Goal: Transaction & Acquisition: Book appointment/travel/reservation

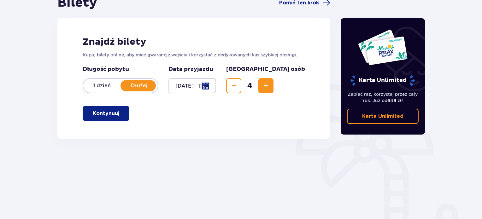
scroll to position [95, 0]
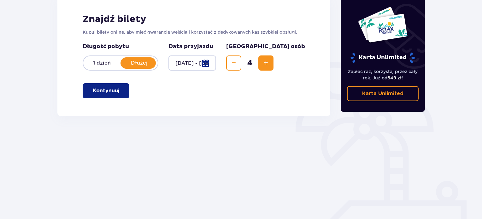
click at [123, 90] on span "button" at bounding box center [121, 91] width 8 height 8
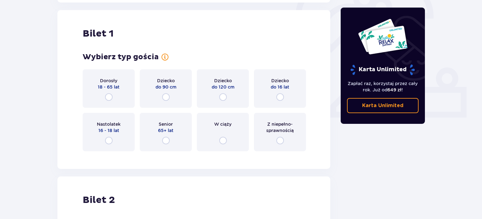
scroll to position [211, 0]
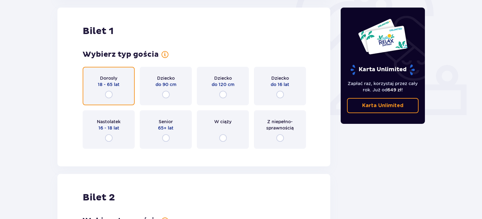
click at [109, 94] on input "radio" at bounding box center [109, 95] width 8 height 8
radio input "true"
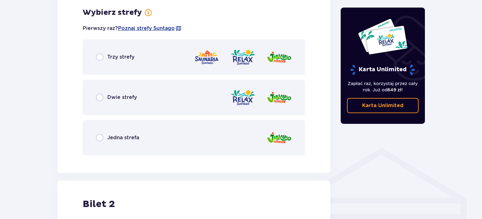
scroll to position [365, 0]
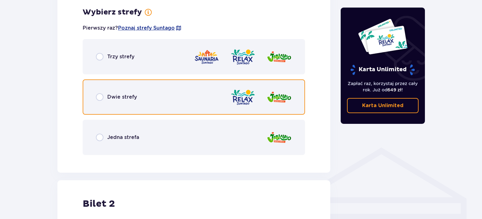
click at [100, 98] on input "radio" at bounding box center [100, 97] width 8 height 8
radio input "true"
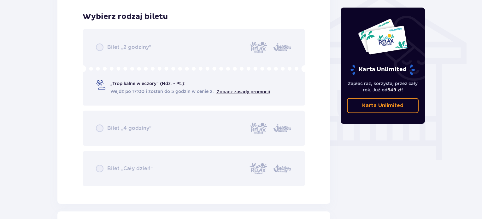
scroll to position [525, 0]
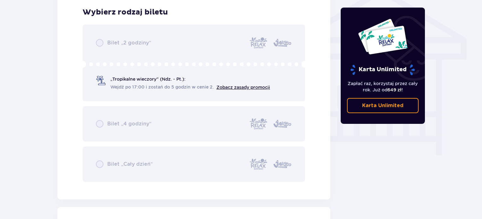
click at [142, 80] on div "Bilet „2 godziny” „Tropikalne wieczory" (Ndz. - Pt.): Wejdź po 17:00 i zostań d…" at bounding box center [194, 104] width 223 height 158
click at [138, 77] on div "Bilet „2 godziny” „Tropikalne wieczory" (Ndz. - Pt.): Wejdź po 17:00 i zostań d…" at bounding box center [194, 104] width 223 height 158
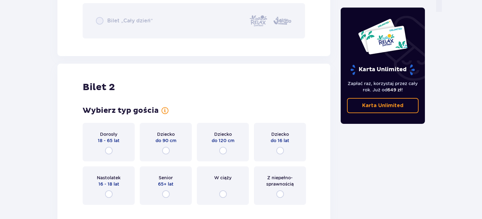
scroll to position [715, 0]
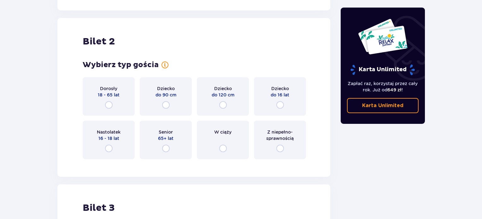
click at [160, 103] on div "Dziecko do 90 cm" at bounding box center [166, 96] width 52 height 39
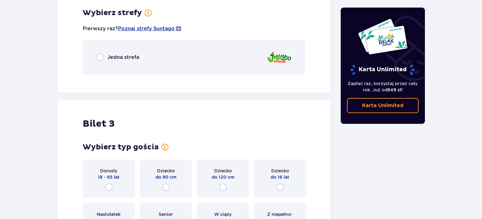
scroll to position [879, 0]
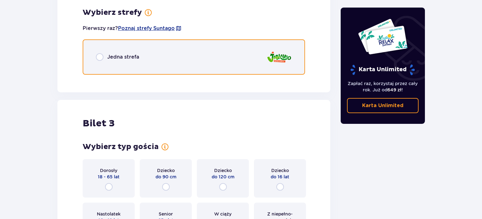
click at [102, 55] on input "radio" at bounding box center [100, 57] width 8 height 8
radio input "true"
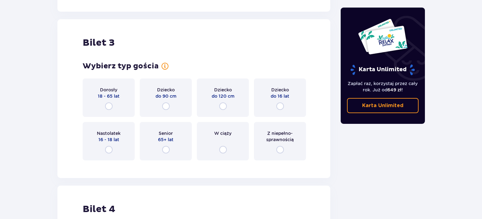
scroll to position [1148, 0]
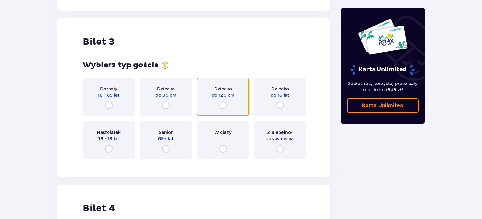
click at [224, 104] on input "radio" at bounding box center [223, 106] width 8 height 8
radio input "true"
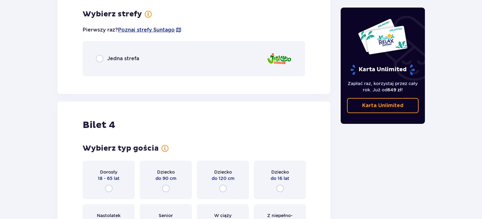
scroll to position [1312, 0]
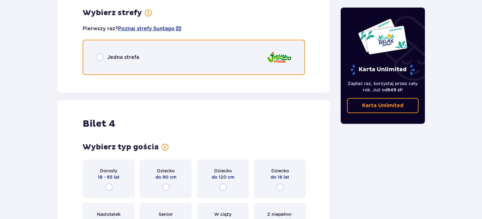
click at [102, 56] on input "radio" at bounding box center [100, 58] width 8 height 8
radio input "true"
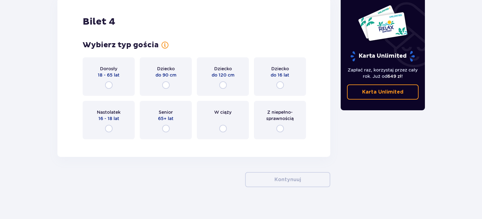
scroll to position [1606, 0]
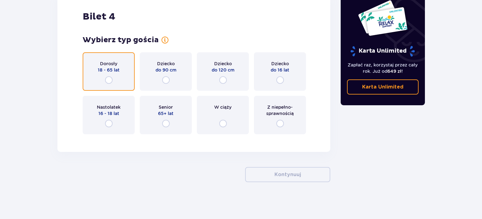
click at [110, 77] on input "radio" at bounding box center [109, 80] width 8 height 8
radio input "true"
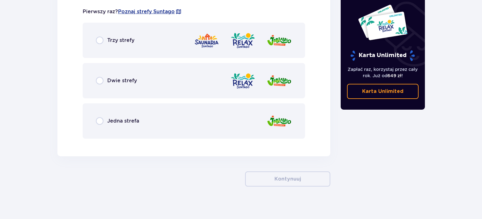
scroll to position [1767, 0]
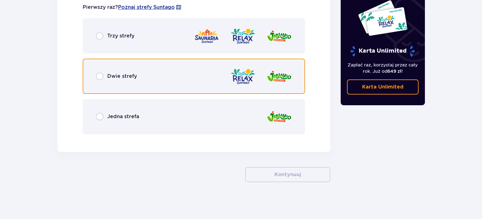
click at [98, 74] on input "radio" at bounding box center [100, 77] width 8 height 8
radio input "true"
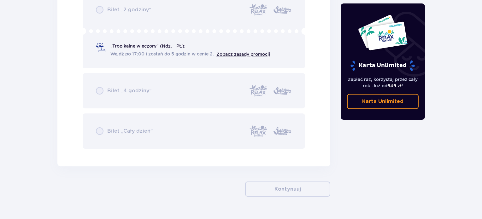
scroll to position [1954, 0]
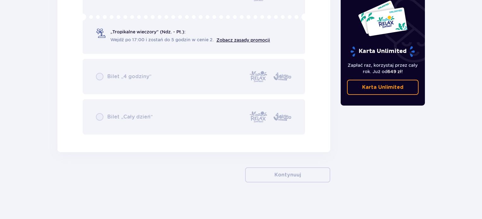
click at [142, 28] on div "Bilet „2 godziny” „Tropikalne wieczory" (Ndz. - Pt.): Wejdź po 17:00 i zostań d…" at bounding box center [194, 56] width 223 height 158
click at [142, 31] on div "Bilet „2 godziny” „Tropikalne wieczory" (Ndz. - Pt.): Wejdź po 17:00 i zostań d…" at bounding box center [194, 56] width 223 height 158
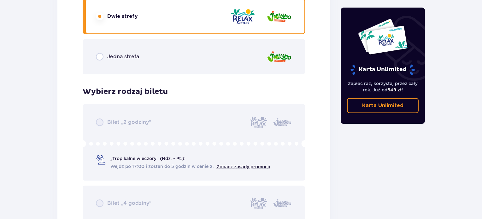
scroll to position [1827, 0]
click at [259, 164] on div "Bilet „2 godziny” „Tropikalne wieczory" (Ndz. - Pt.): Wejdź po 17:00 i zostań d…" at bounding box center [194, 183] width 223 height 158
click at [259, 165] on div "Bilet „2 godziny” „Tropikalne wieczory" (Ndz. - Pt.): Wejdź po 17:00 i zostań d…" at bounding box center [194, 183] width 223 height 158
click at [100, 155] on div "Bilet „2 godziny” „Tropikalne wieczory" (Ndz. - Pt.): Wejdź po 17:00 i zostań d…" at bounding box center [194, 183] width 223 height 158
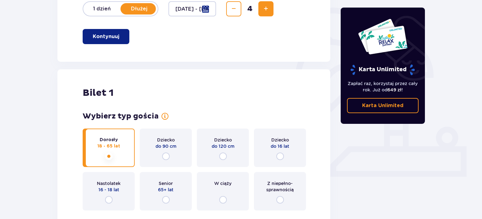
scroll to position [28, 0]
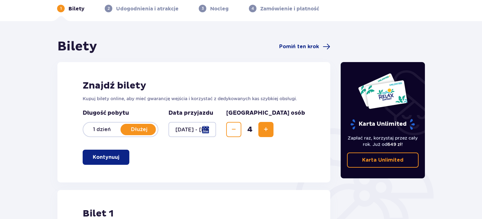
click at [109, 157] on p "Kontynuuj" at bounding box center [106, 157] width 27 height 7
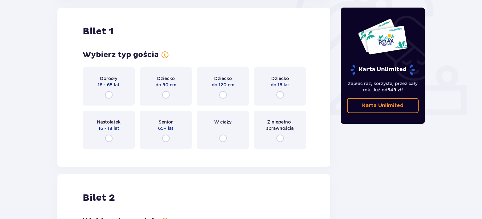
scroll to position [211, 0]
